Goal: Task Accomplishment & Management: Use online tool/utility

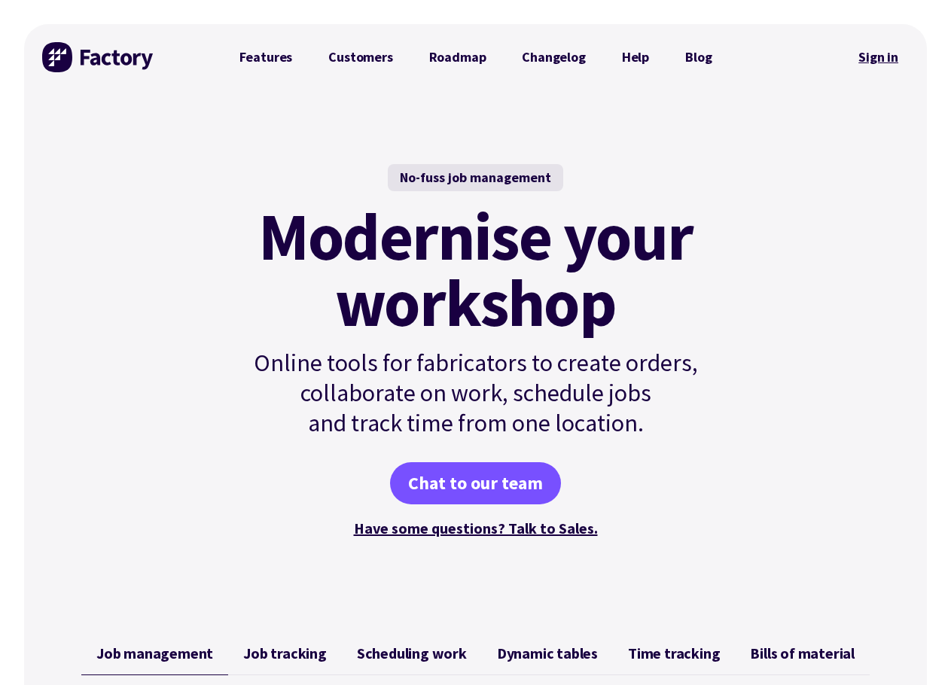
click at [882, 62] on link "Sign in" at bounding box center [877, 57] width 61 height 35
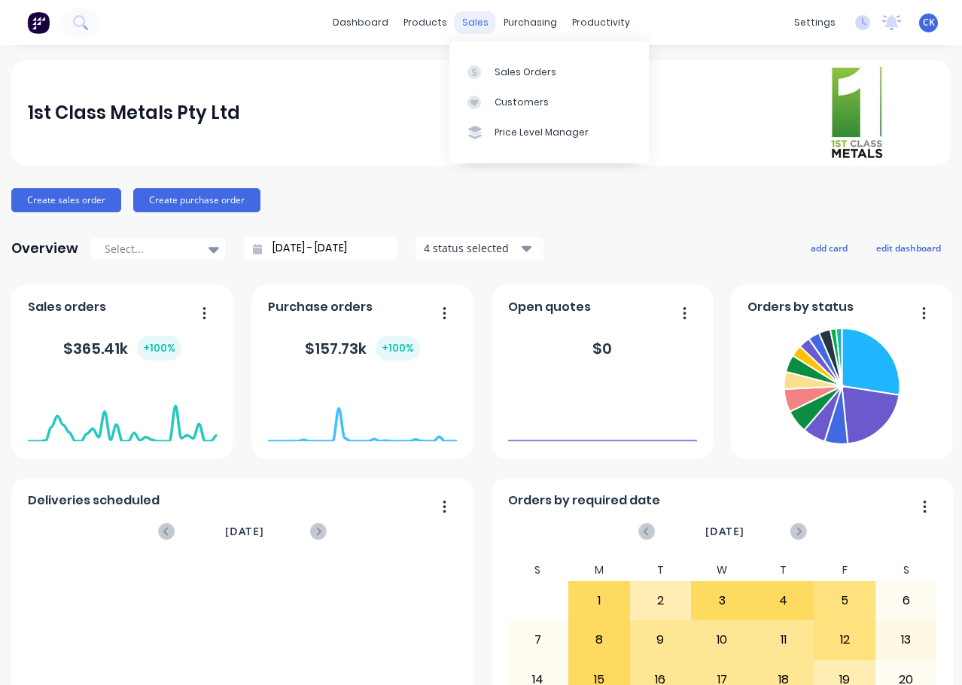
click at [467, 18] on div "sales" at bounding box center [475, 22] width 41 height 23
click at [496, 71] on div "Sales Orders" at bounding box center [525, 72] width 62 height 14
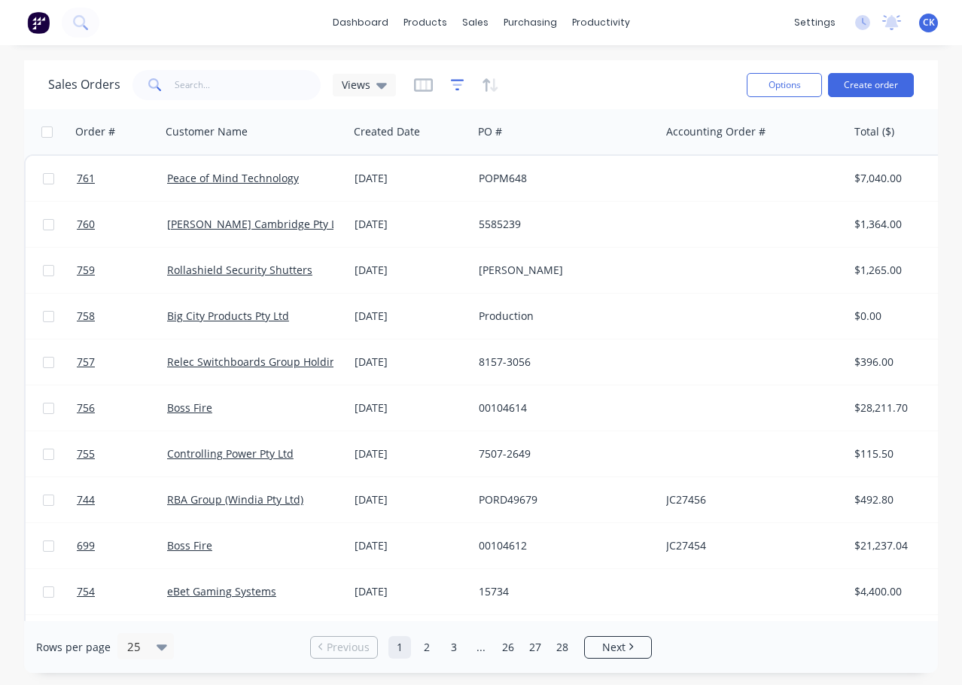
click at [452, 84] on icon "button" at bounding box center [457, 85] width 10 height 2
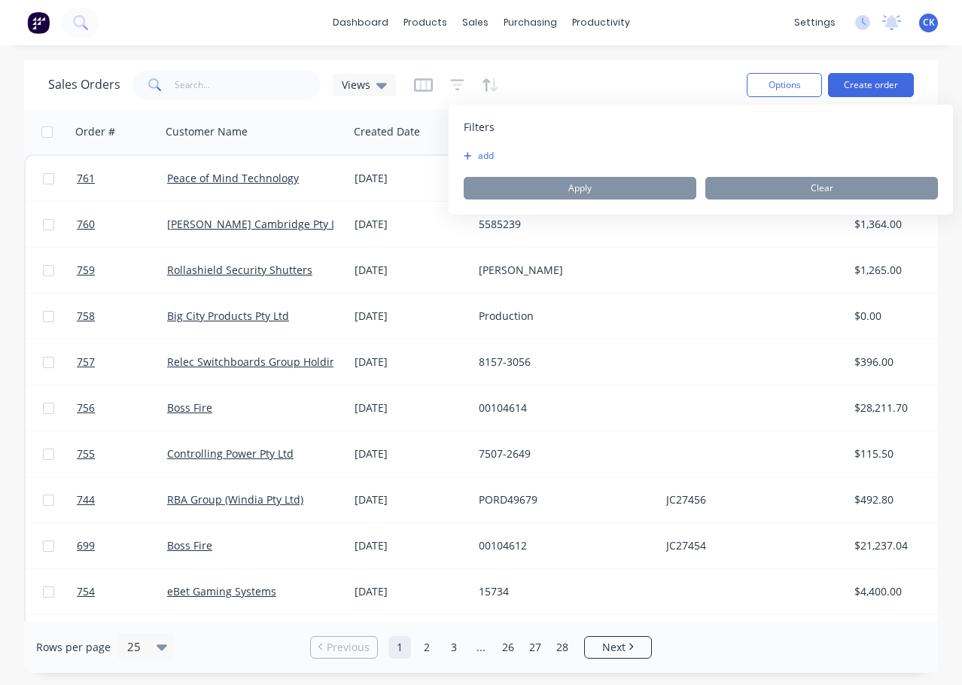
click at [484, 153] on button "add" at bounding box center [483, 156] width 38 height 12
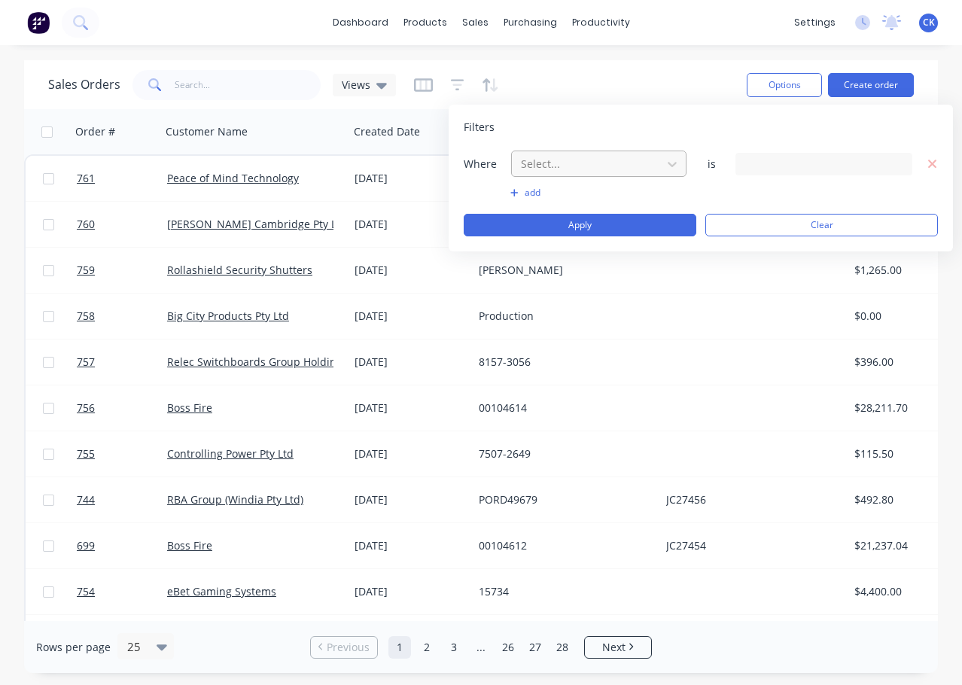
click at [607, 160] on div at bounding box center [586, 163] width 135 height 19
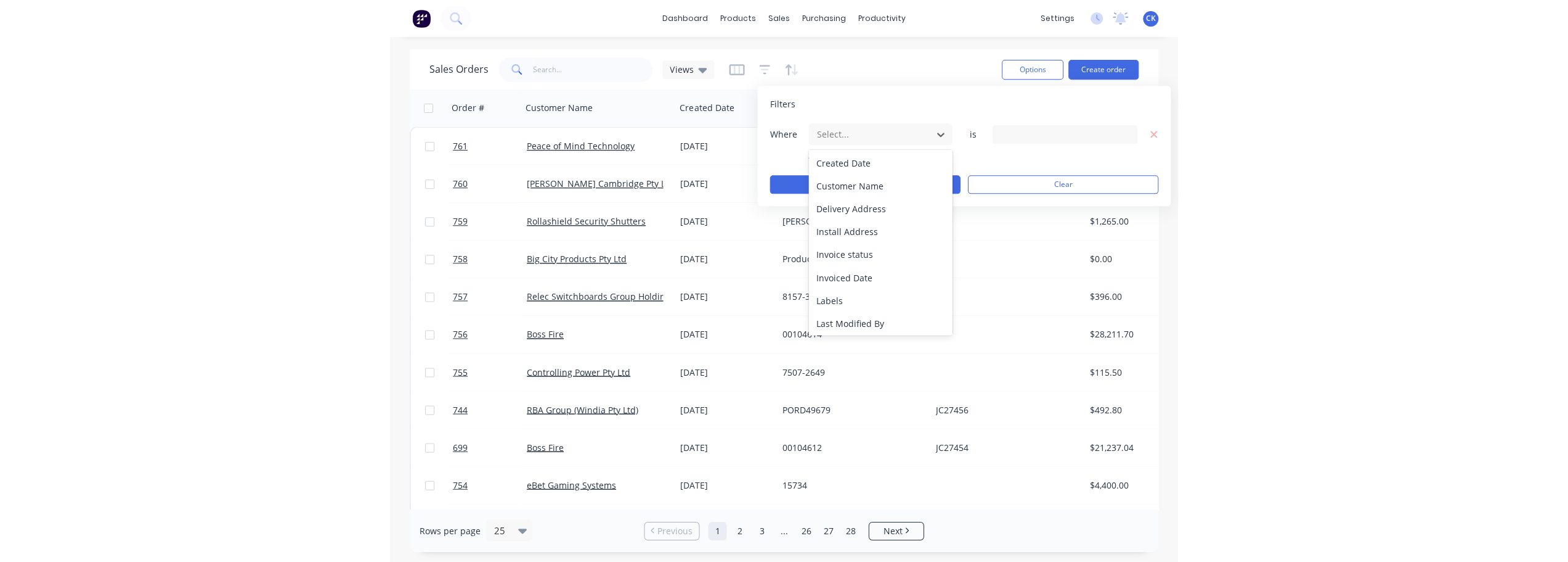
scroll to position [114, 0]
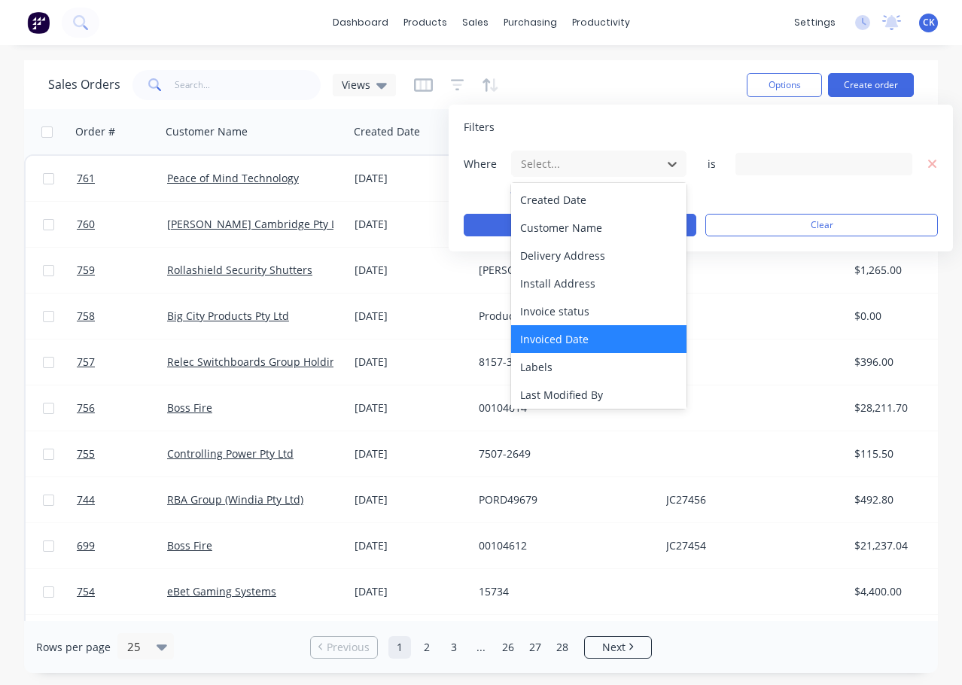
click at [560, 339] on div "Invoiced Date" at bounding box center [598, 339] width 175 height 28
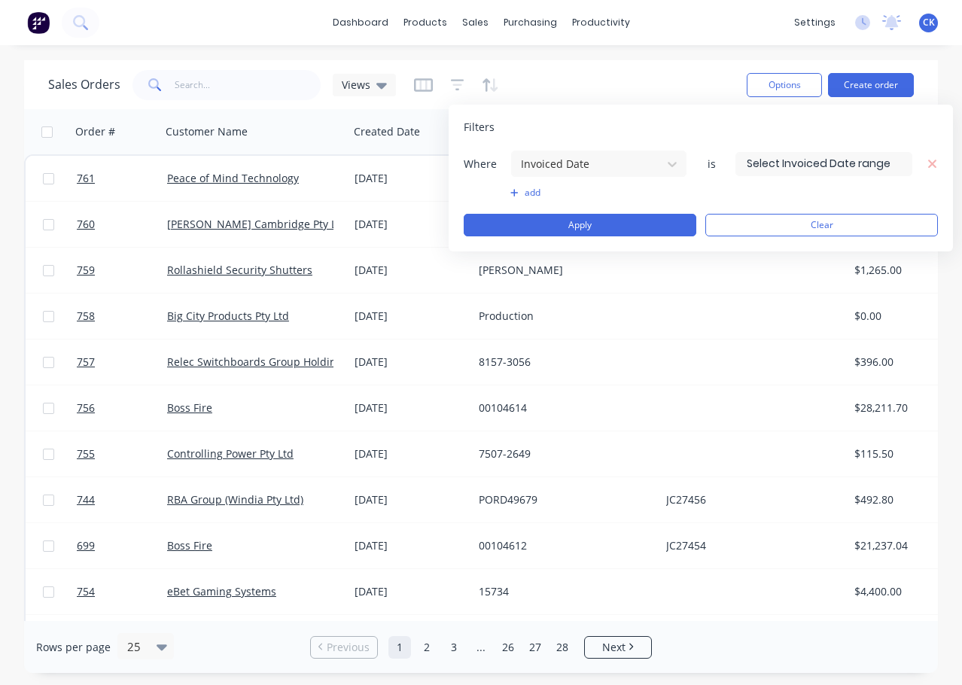
click at [793, 165] on input at bounding box center [823, 164] width 175 height 23
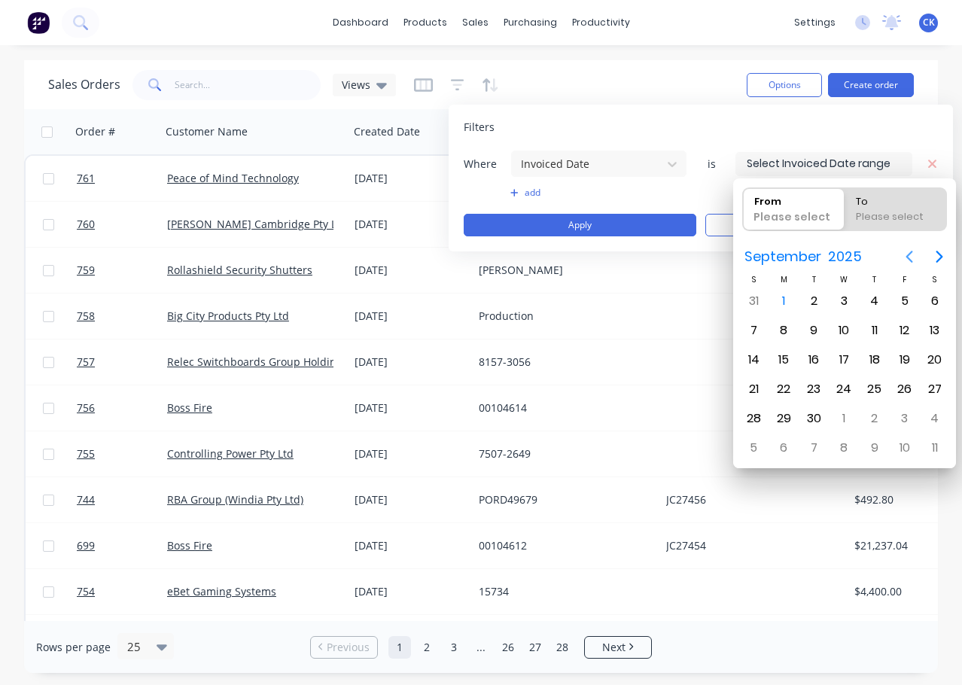
click at [910, 250] on icon "Previous page" at bounding box center [909, 257] width 18 height 18
click at [897, 301] on div "1" at bounding box center [904, 301] width 23 height 23
type input "[DATE]"
radio input "false"
radio input "true"
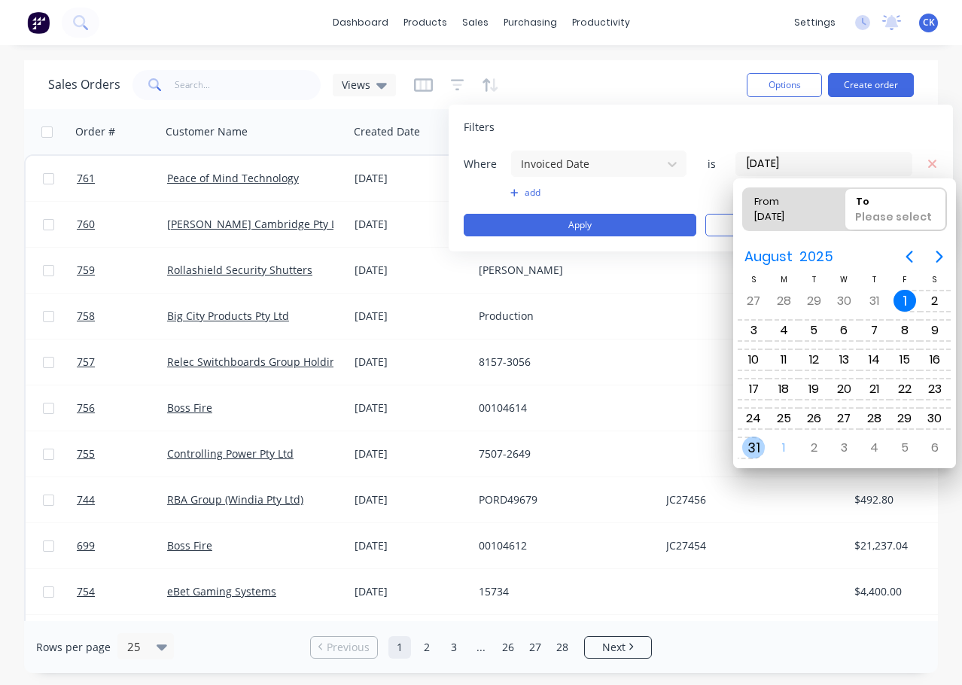
click at [752, 448] on div "31" at bounding box center [753, 448] width 23 height 23
type input "[DATE] - [DATE]"
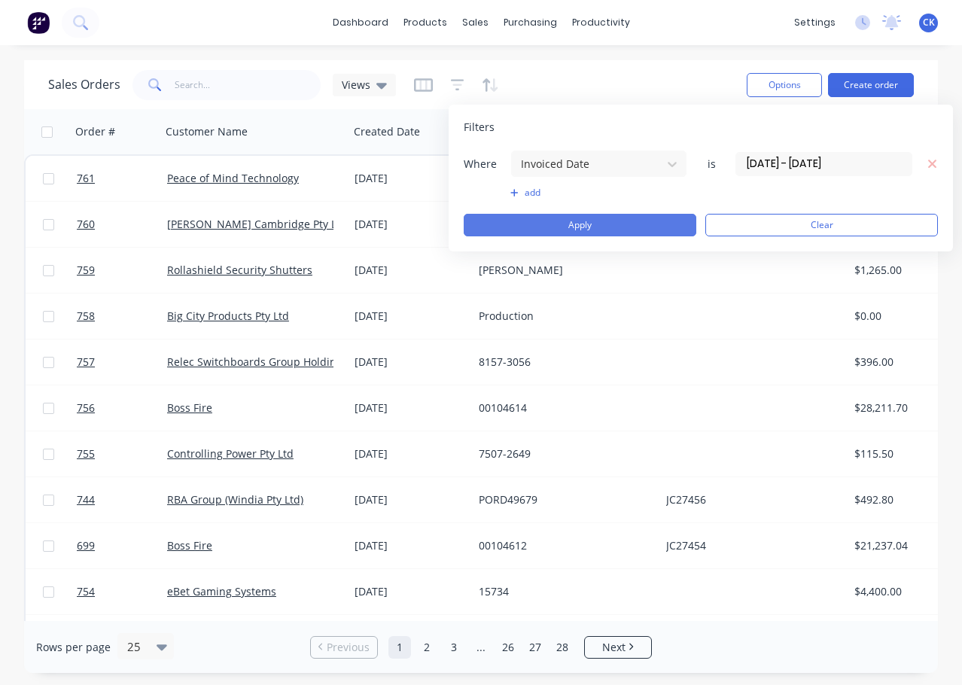
click at [565, 221] on button "Apply" at bounding box center [580, 225] width 233 height 23
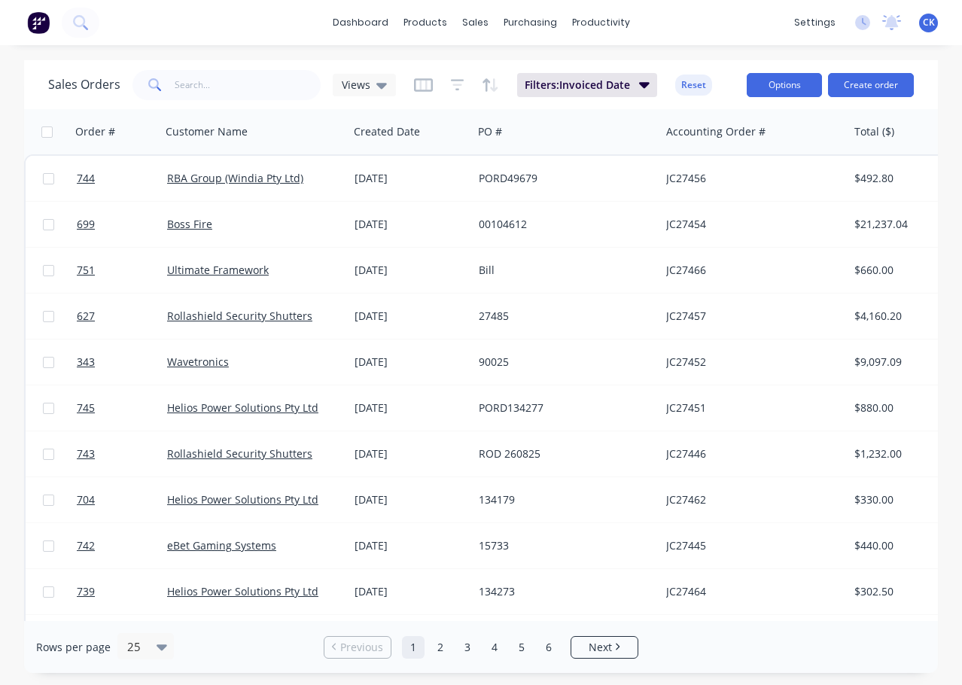
click at [773, 87] on button "Options" at bounding box center [784, 85] width 75 height 24
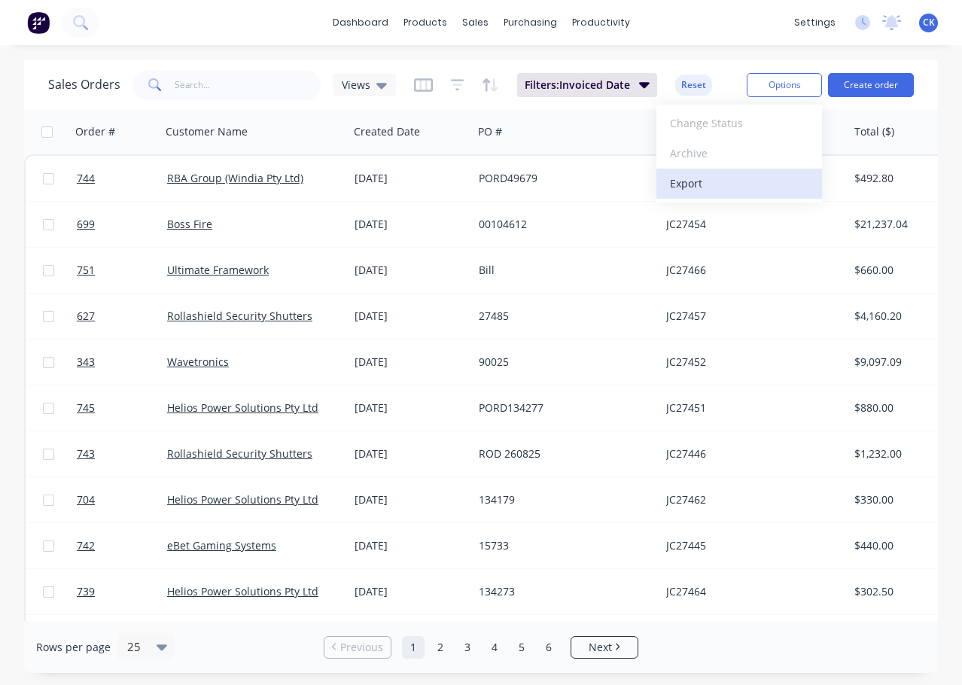
click at [687, 187] on div "Export" at bounding box center [739, 183] width 138 height 22
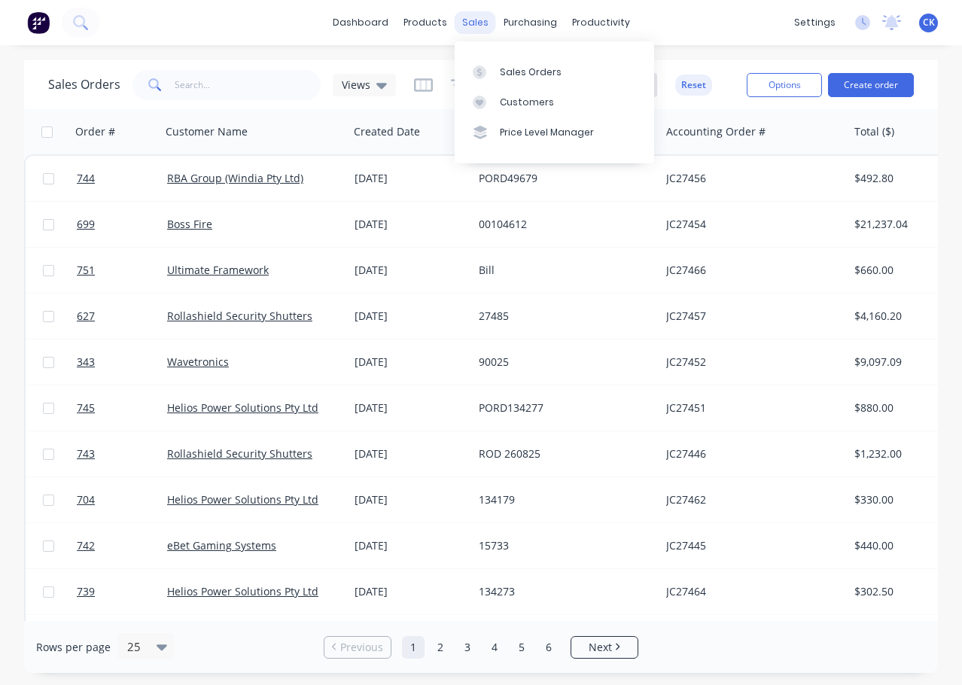
click at [463, 18] on div "sales" at bounding box center [475, 22] width 41 height 23
click at [509, 71] on div "Sales Orders" at bounding box center [531, 72] width 62 height 14
click at [695, 90] on button "Reset" at bounding box center [693, 85] width 37 height 21
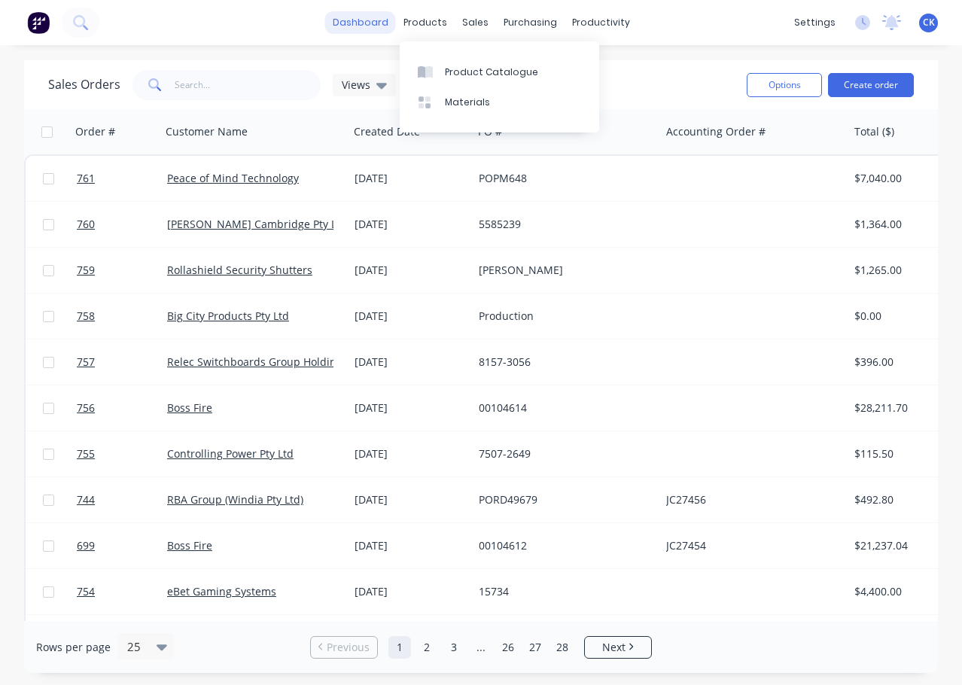
click at [375, 24] on link "dashboard" at bounding box center [360, 22] width 71 height 23
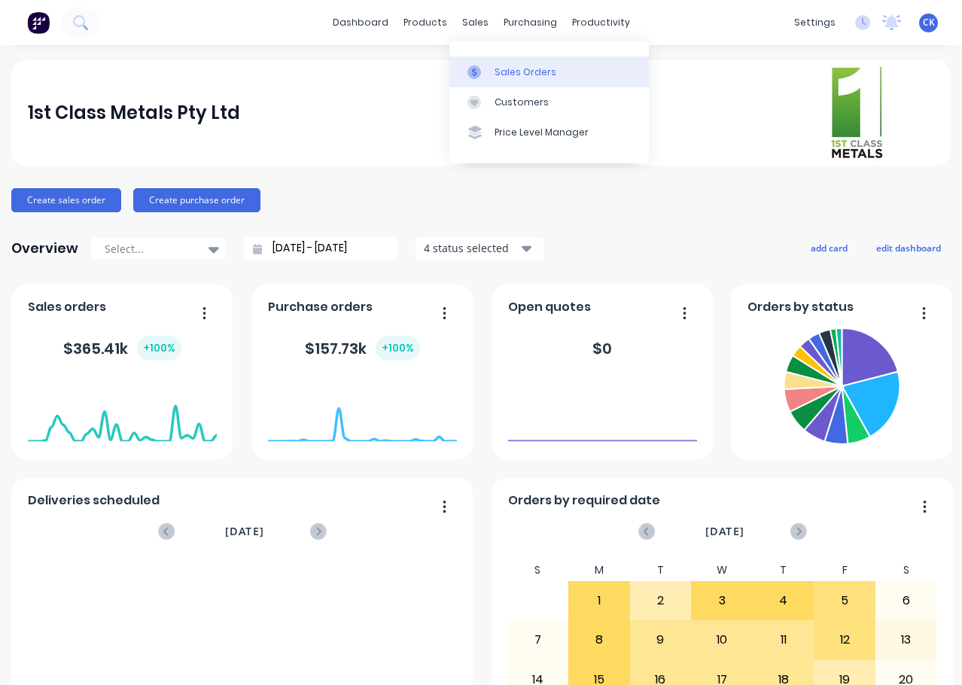
click at [503, 64] on link "Sales Orders" at bounding box center [548, 71] width 199 height 30
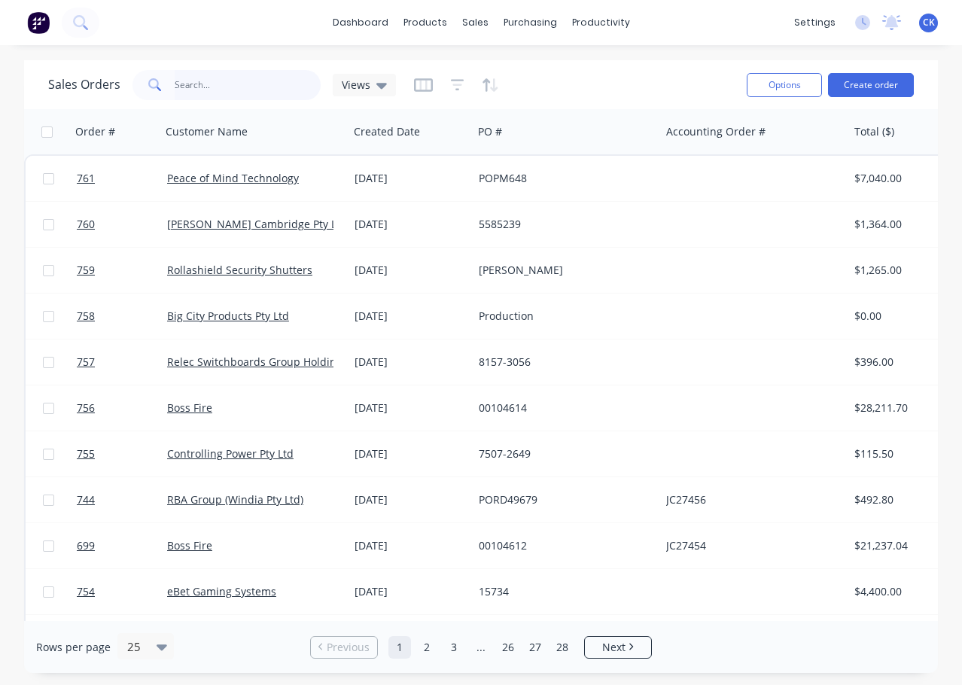
click at [219, 86] on input "text" at bounding box center [248, 85] width 147 height 30
type input "boss fire"
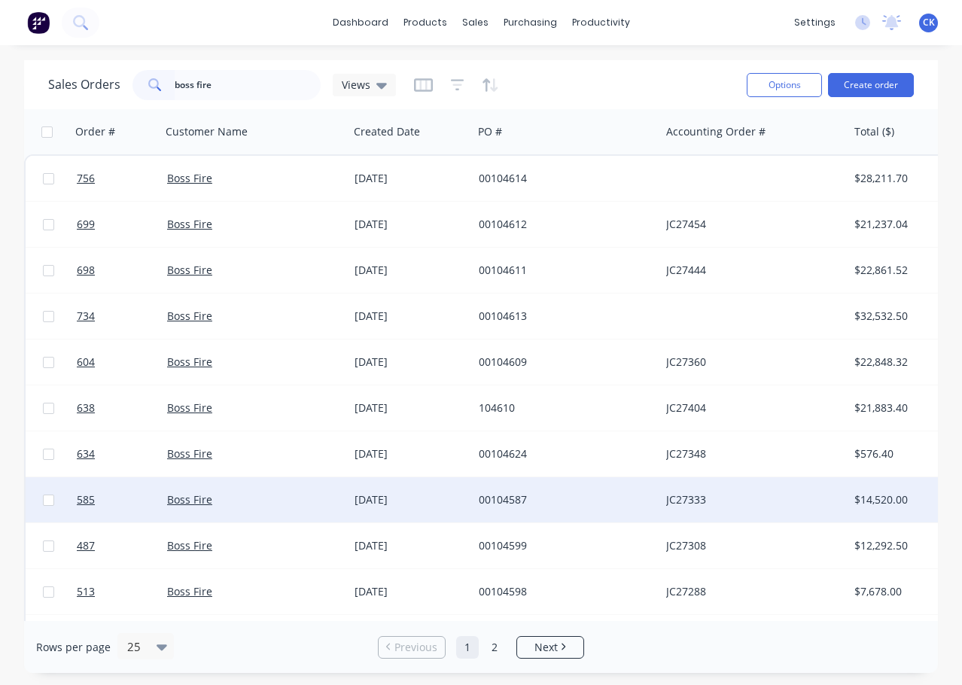
click at [270, 494] on div "Boss Fire" at bounding box center [250, 499] width 167 height 15
